Goal: Navigation & Orientation: Find specific page/section

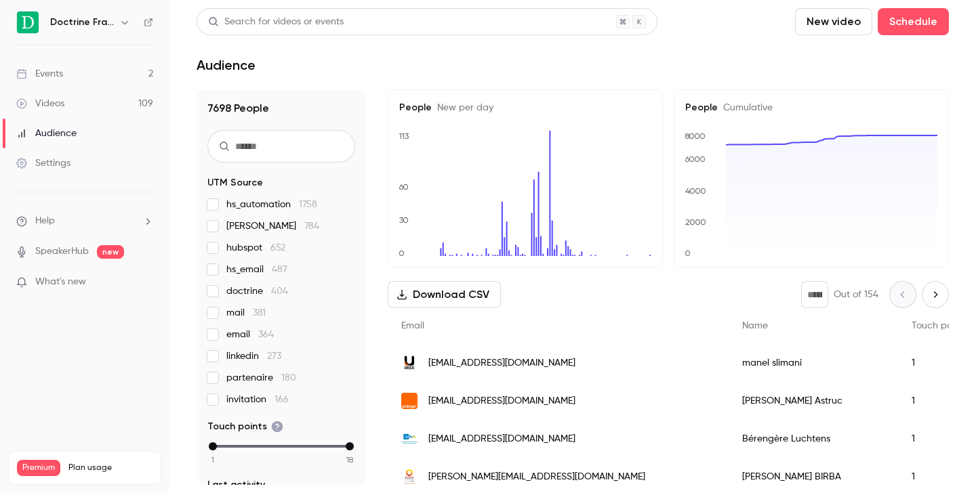
click at [126, 18] on icon "button" at bounding box center [124, 22] width 11 height 11
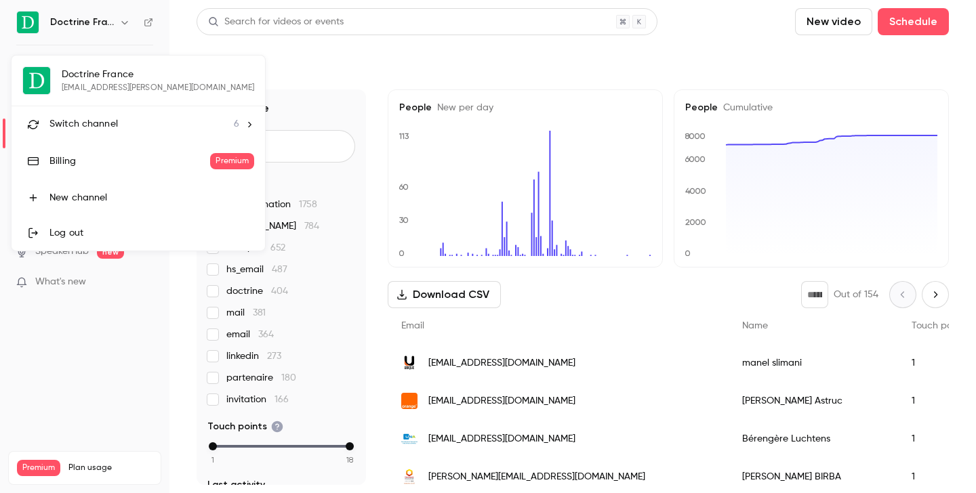
click at [124, 117] on div "Switch channel 6" at bounding box center [144, 124] width 190 height 14
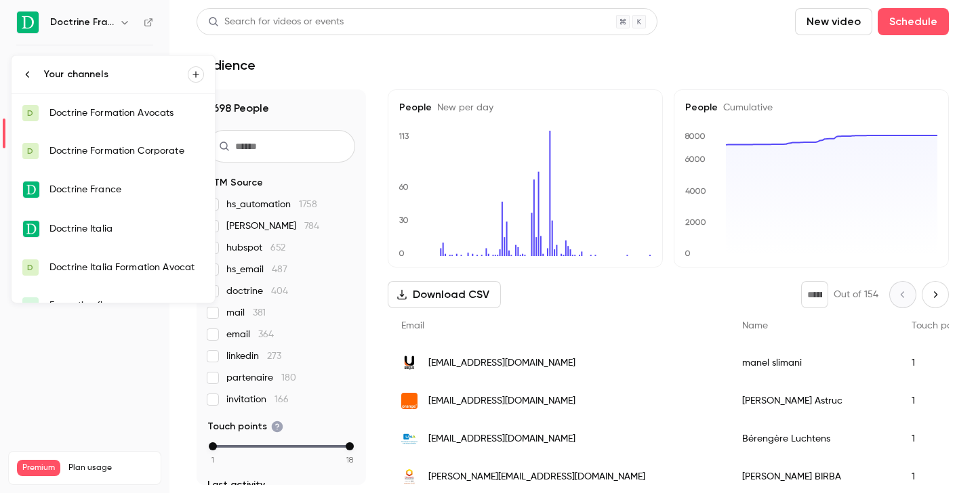
click at [138, 156] on div "Doctrine Formation Corporate" at bounding box center [126, 151] width 154 height 14
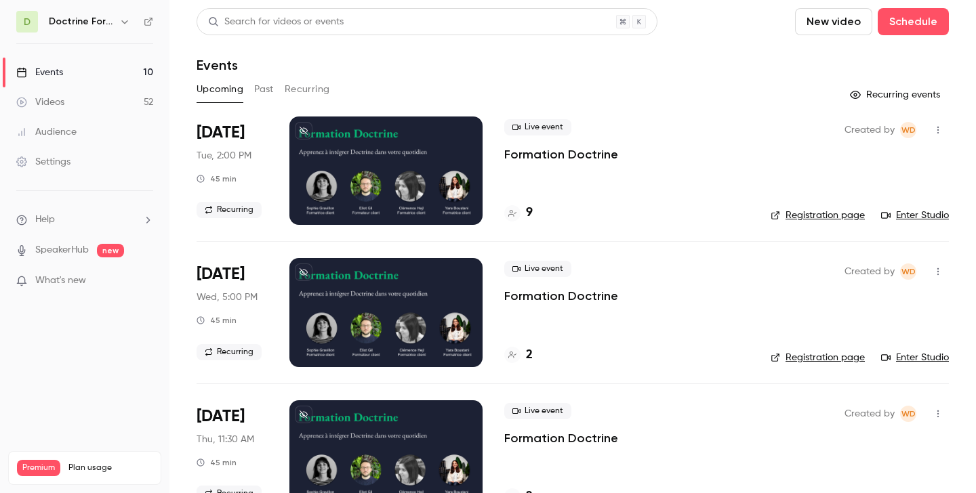
click at [126, 23] on icon "button" at bounding box center [124, 21] width 11 height 11
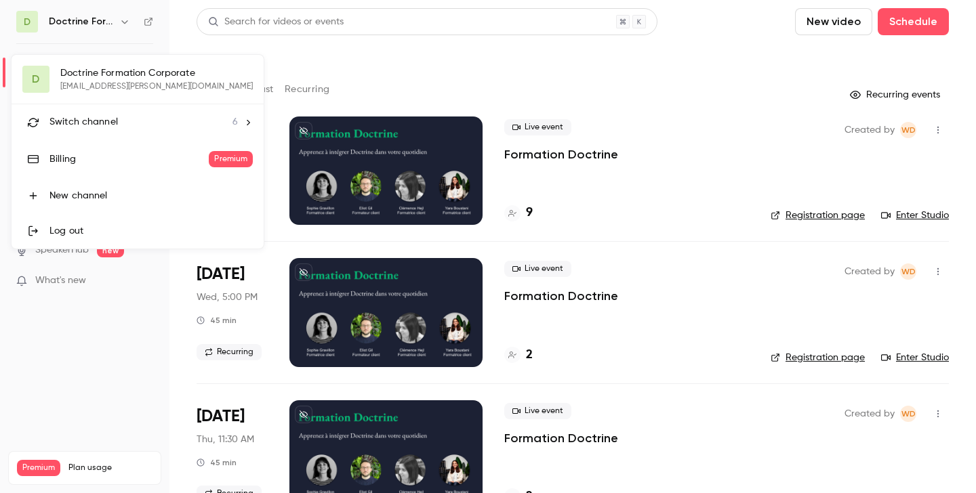
click at [126, 23] on div at bounding box center [488, 246] width 976 height 493
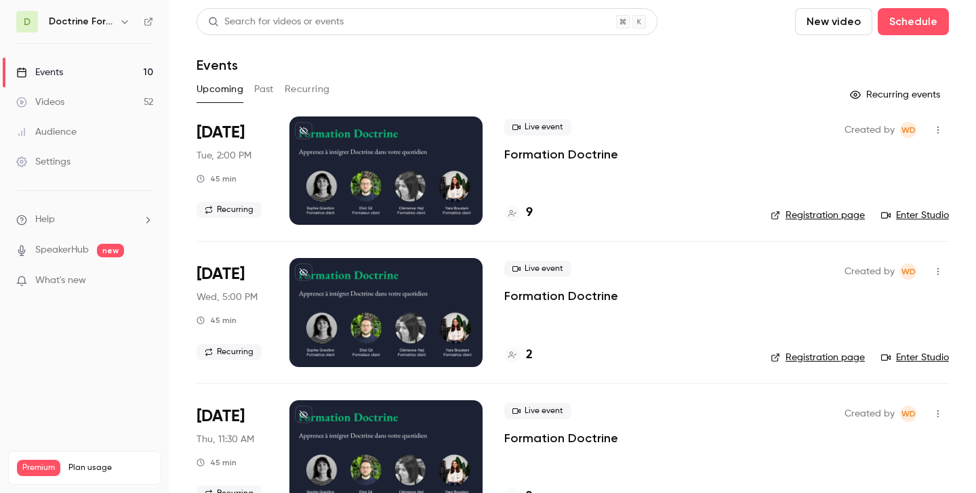
click at [130, 18] on button "button" at bounding box center [125, 22] width 16 height 16
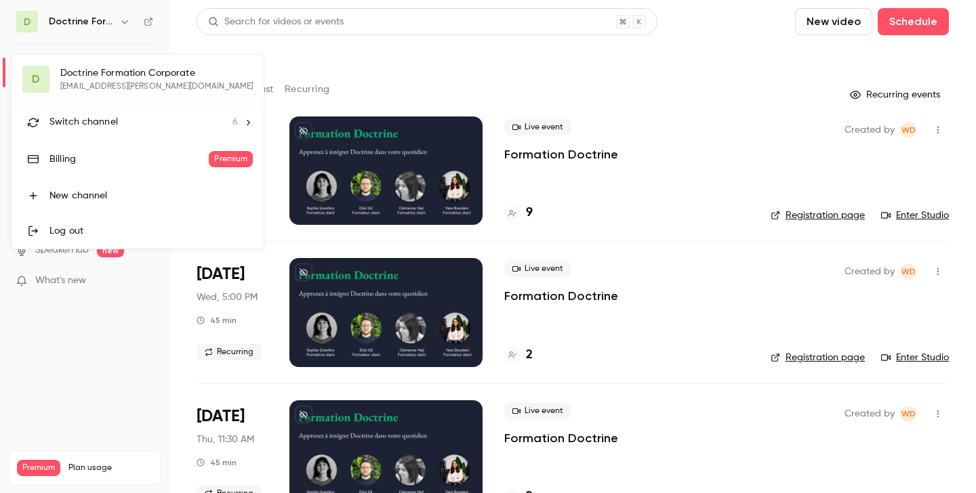
click at [112, 135] on li "Switch channel 6" at bounding box center [138, 122] width 252 height 36
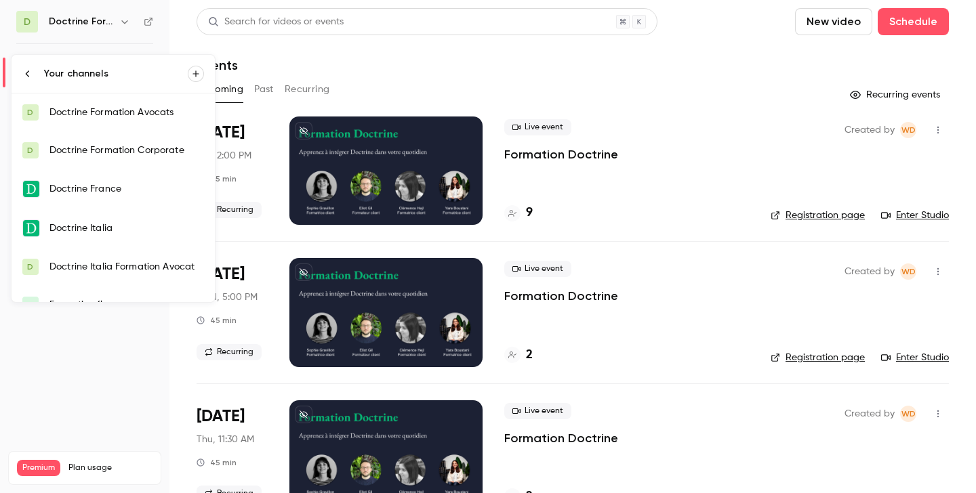
click at [117, 110] on div "Doctrine Formation Avocats" at bounding box center [126, 113] width 154 height 14
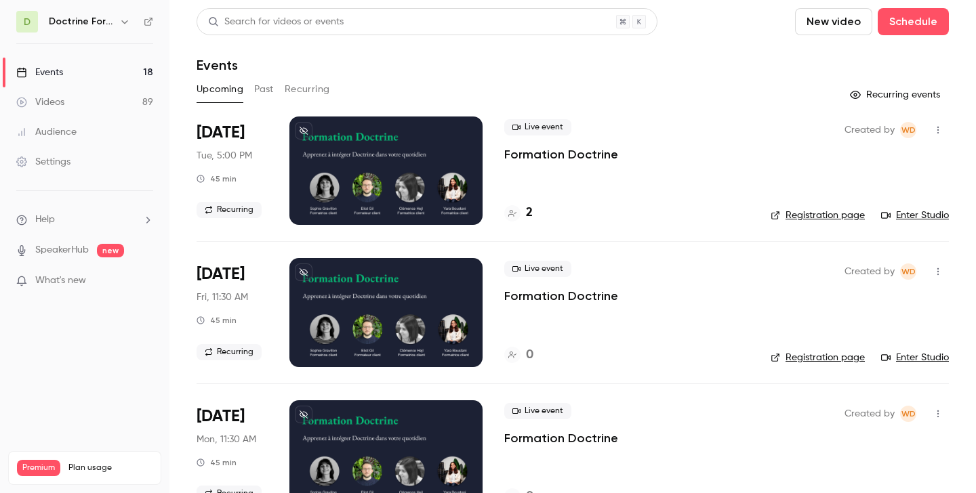
click at [130, 22] on button "button" at bounding box center [125, 22] width 16 height 16
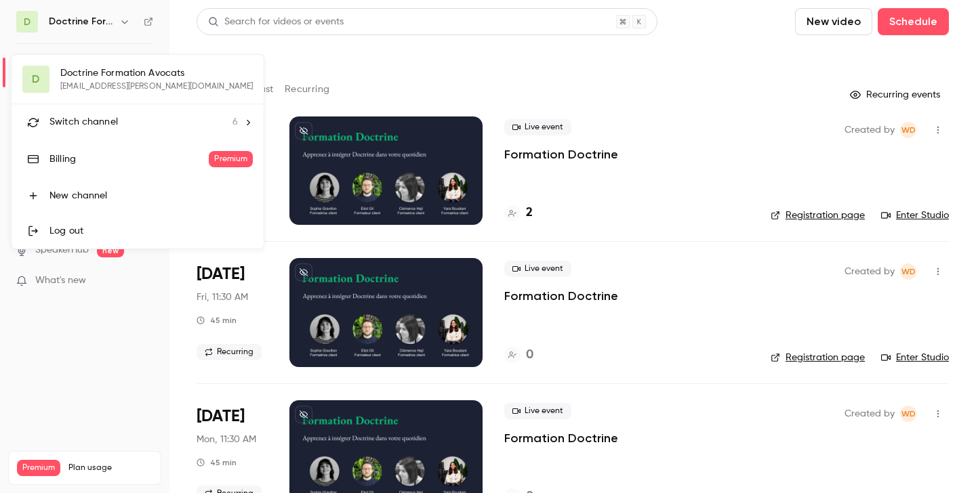
click at [146, 134] on li "Switch channel 6" at bounding box center [138, 122] width 252 height 36
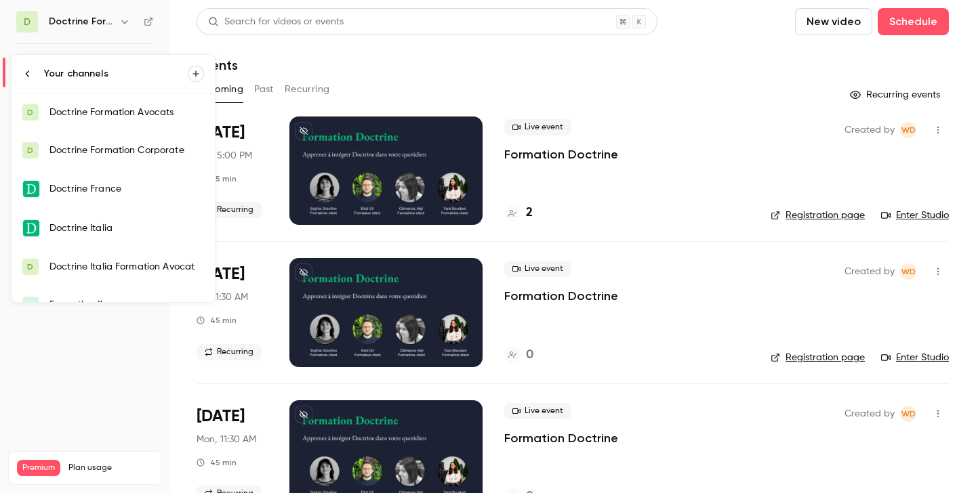
click at [151, 146] on div "Doctrine Formation Corporate" at bounding box center [126, 151] width 154 height 14
